Goal: Navigation & Orientation: Find specific page/section

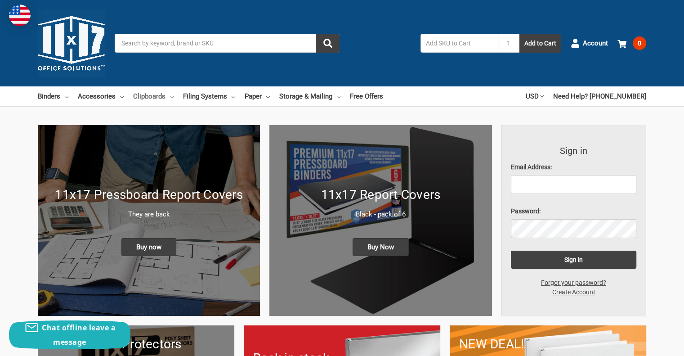
click at [158, 96] on link "Clipboards" at bounding box center [153, 96] width 40 height 20
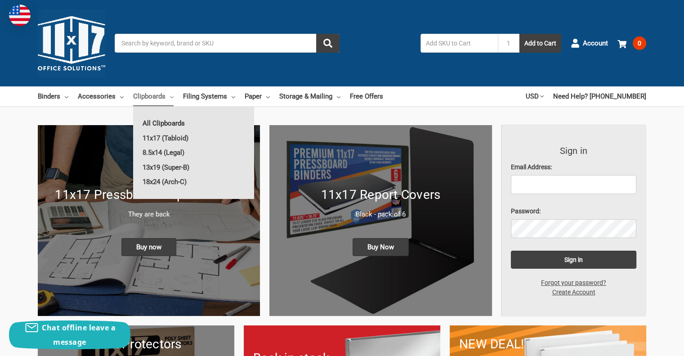
click at [172, 122] on link "All Clipboards" at bounding box center [193, 123] width 121 height 14
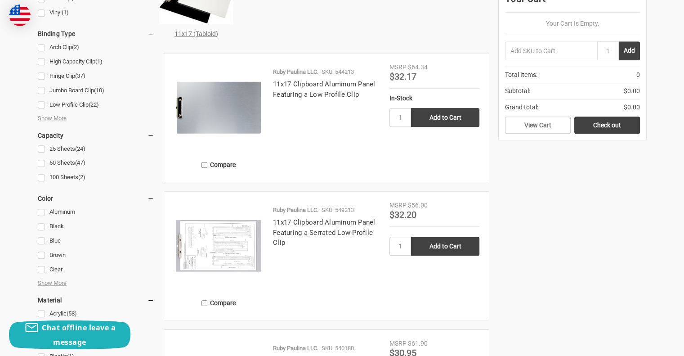
scroll to position [500, 0]
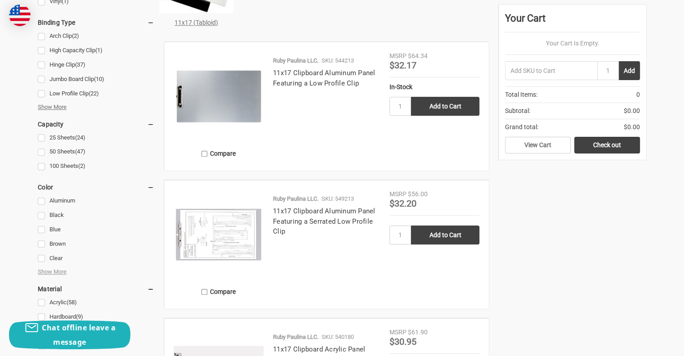
click at [58, 106] on span "Show More" at bounding box center [52, 107] width 29 height 9
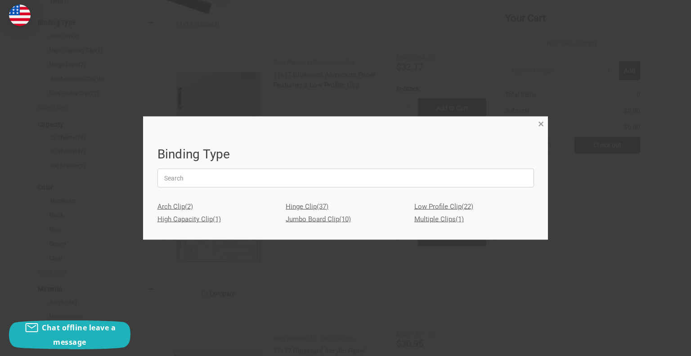
click at [542, 123] on span "×" at bounding box center [541, 123] width 6 height 13
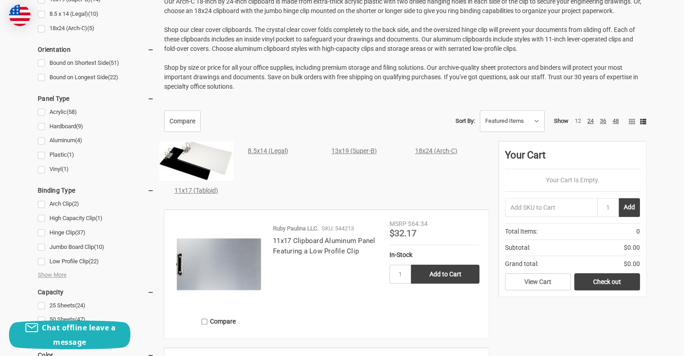
scroll to position [130, 0]
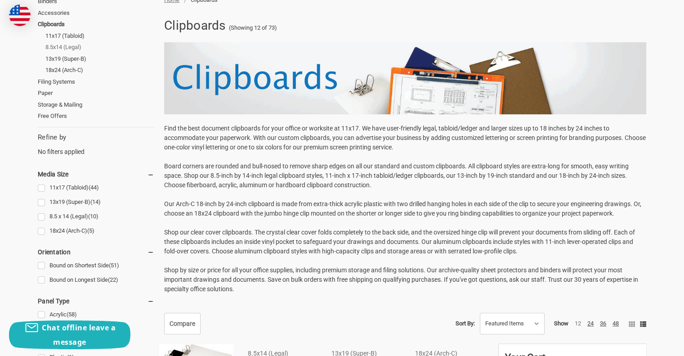
click at [54, 46] on link "8.5x14 (Legal)" at bounding box center [99, 47] width 109 height 12
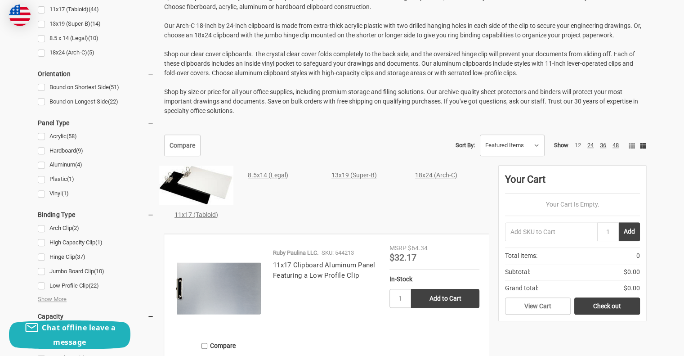
scroll to position [316, 0]
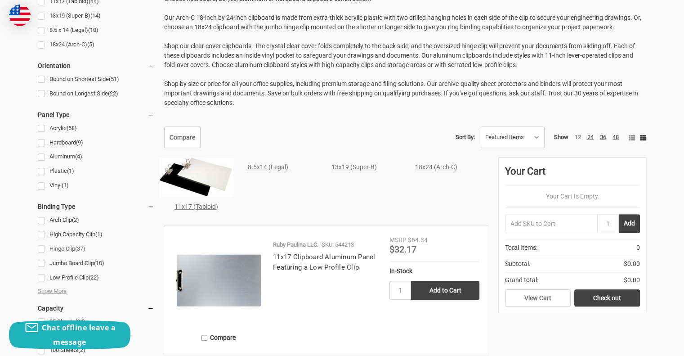
click at [61, 247] on link "Hinge Clip (37)" at bounding box center [96, 249] width 116 height 12
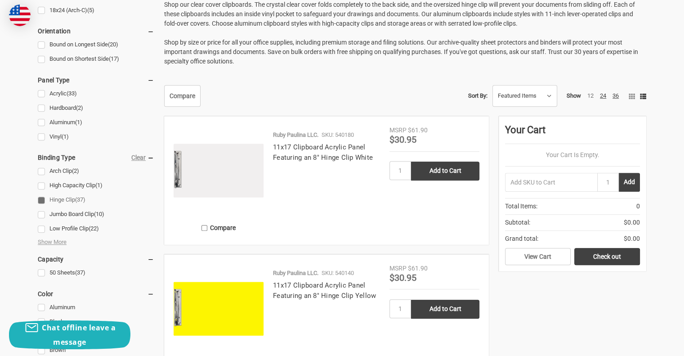
scroll to position [362, 0]
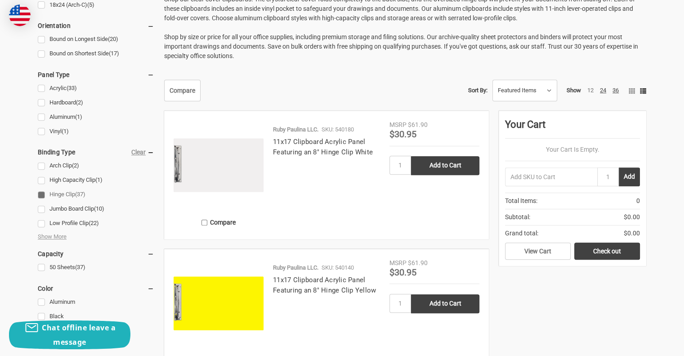
click at [245, 161] on img at bounding box center [219, 165] width 90 height 90
